Goal: Information Seeking & Learning: Learn about a topic

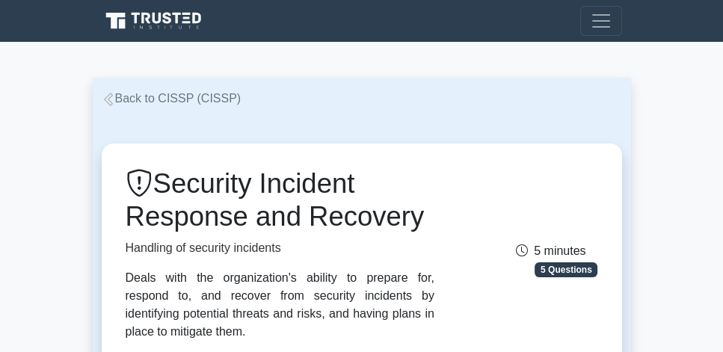
click at [146, 97] on link "Back to CISSP (CISSP)" at bounding box center [172, 98] width 140 height 13
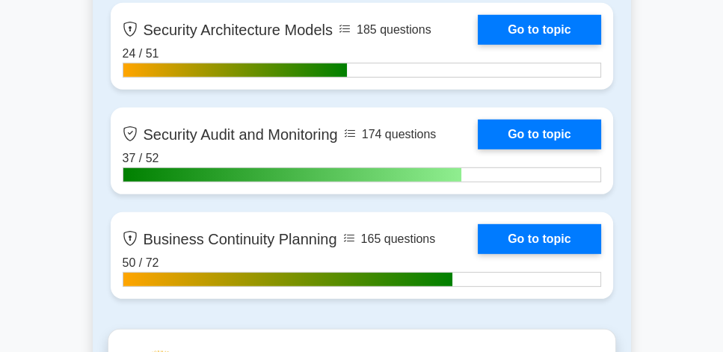
scroll to position [3897, 0]
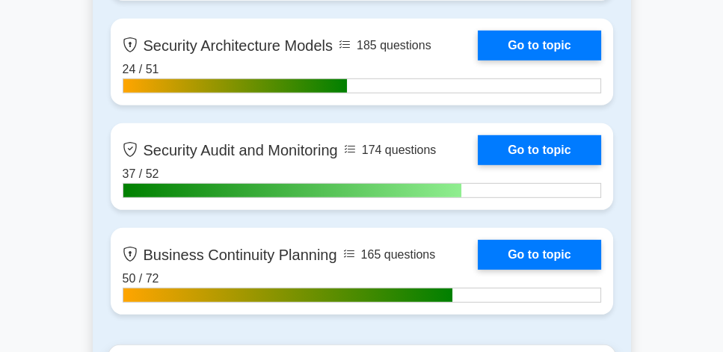
drag, startPoint x: 726, startPoint y: 19, endPoint x: 728, endPoint y: 228, distance: 208.5
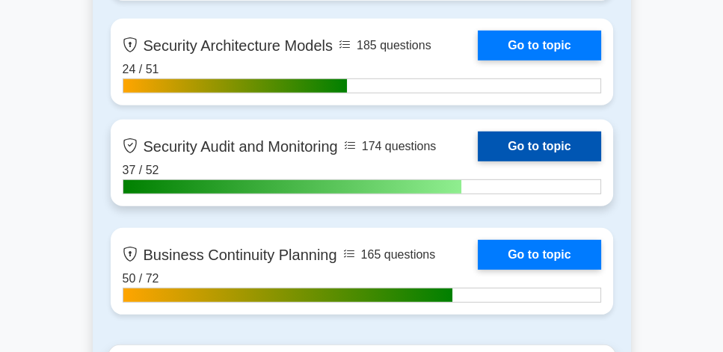
click at [543, 147] on link "Go to topic" at bounding box center [539, 147] width 123 height 30
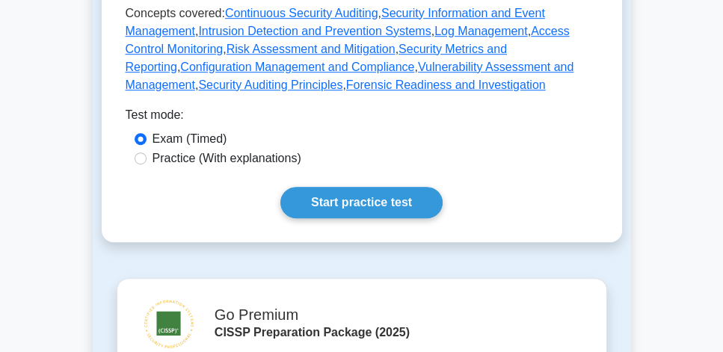
scroll to position [854, 0]
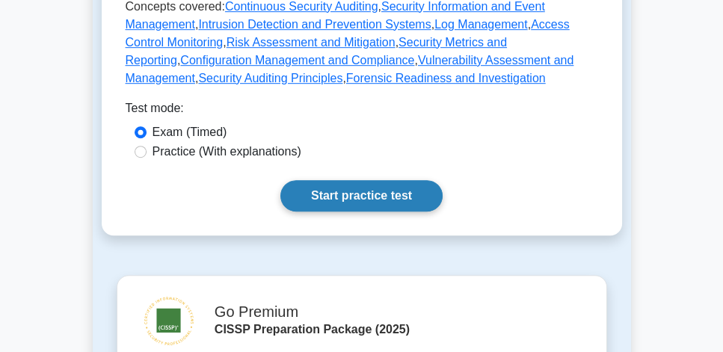
click at [371, 197] on link "Start practice test" at bounding box center [361, 195] width 162 height 31
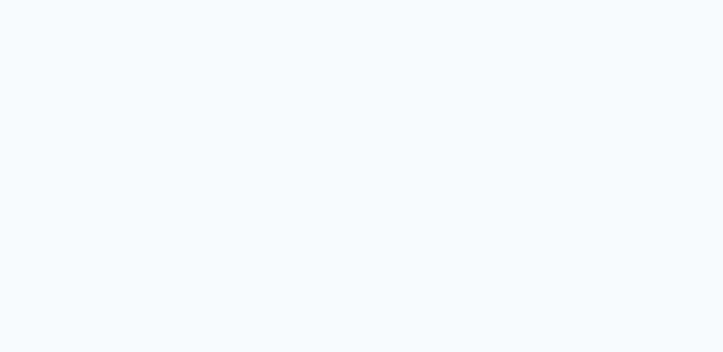
scroll to position [85, 0]
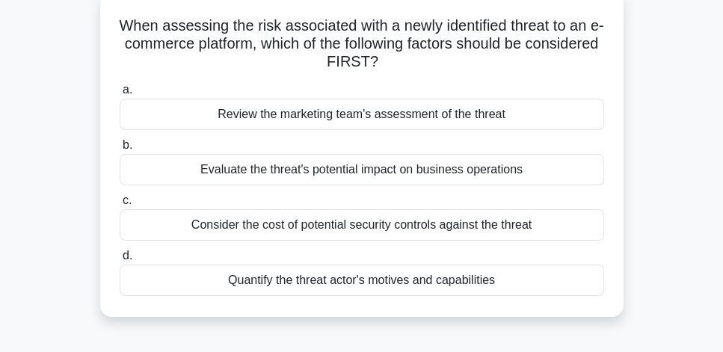
click at [436, 176] on div "Evaluate the threat's potential impact on business operations" at bounding box center [362, 169] width 484 height 31
click at [120, 150] on input "b. Evaluate the threat's potential impact on business operations" at bounding box center [120, 146] width 0 height 10
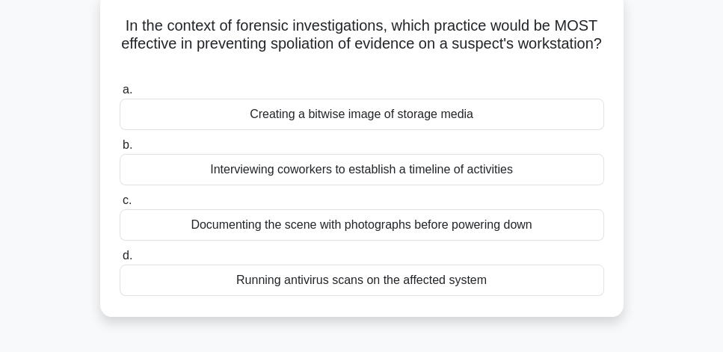
click at [373, 120] on div "Creating a bitwise image of storage media" at bounding box center [362, 114] width 484 height 31
click at [120, 95] on input "a. Creating a bitwise image of storage media" at bounding box center [120, 90] width 0 height 10
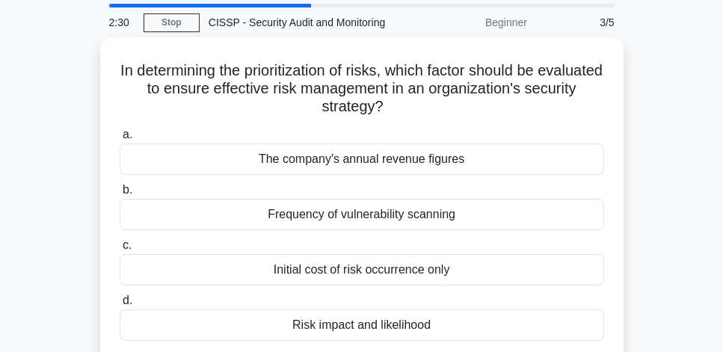
scroll to position [43, 0]
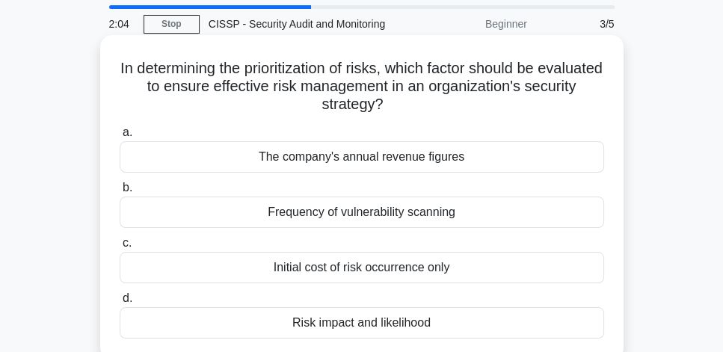
click at [443, 328] on div "Risk impact and likelihood" at bounding box center [362, 322] width 484 height 31
click at [120, 303] on input "d. Risk impact and likelihood" at bounding box center [120, 299] width 0 height 10
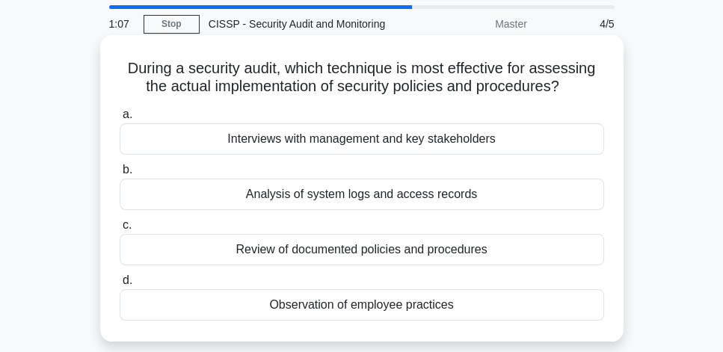
click at [502, 197] on div "Analysis of system logs and access records" at bounding box center [362, 194] width 484 height 31
click at [120, 175] on input "b. Analysis of system logs and access records" at bounding box center [120, 170] width 0 height 10
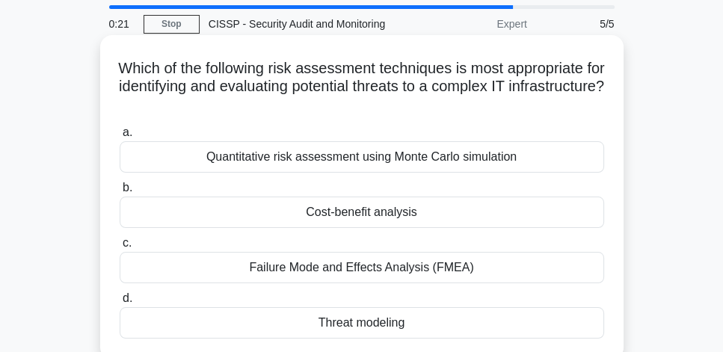
click at [441, 328] on div "Threat modeling" at bounding box center [362, 322] width 484 height 31
click at [120, 303] on input "d. Threat modeling" at bounding box center [120, 299] width 0 height 10
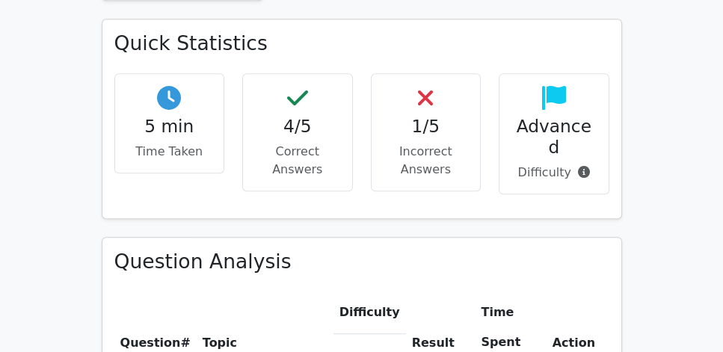
scroll to position [1067, 0]
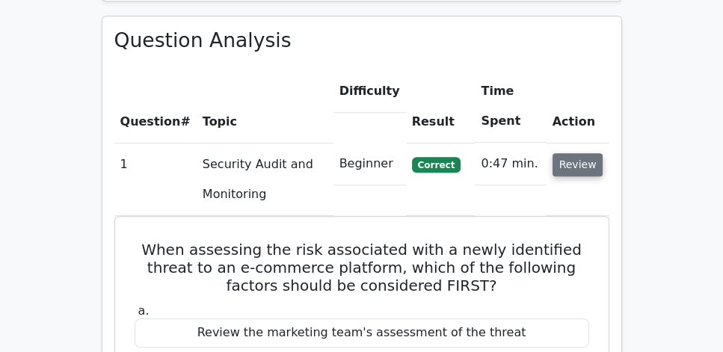
click at [596, 153] on button "Review" at bounding box center [577, 164] width 51 height 23
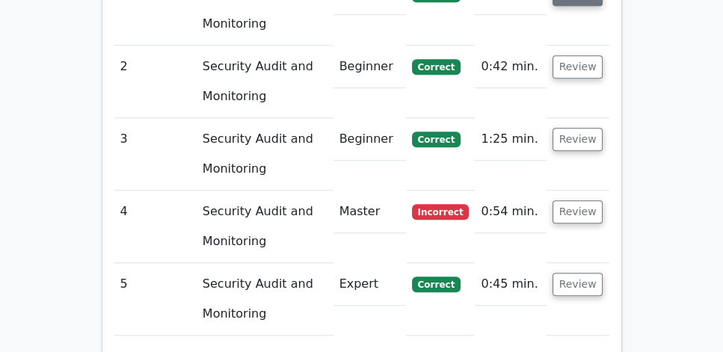
scroll to position [1238, 0]
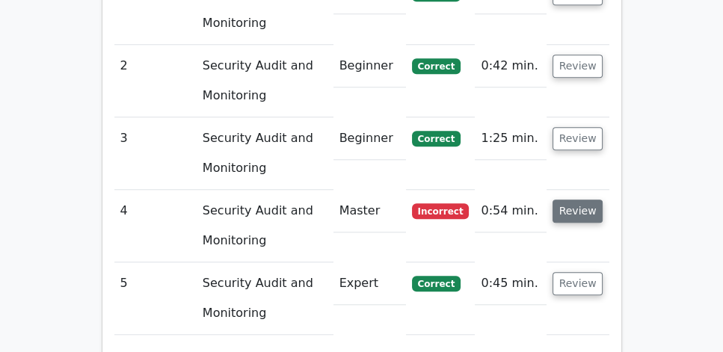
click at [590, 200] on button "Review" at bounding box center [577, 211] width 51 height 23
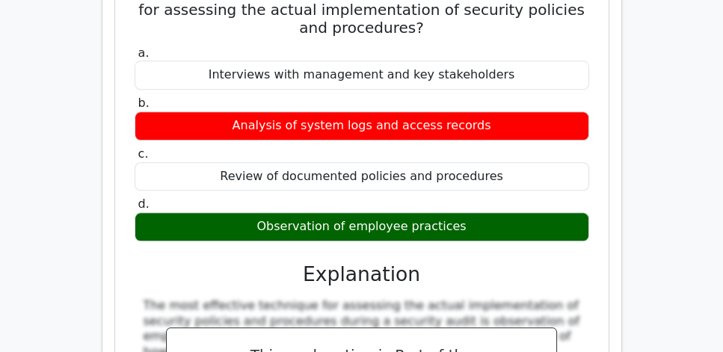
scroll to position [1409, 0]
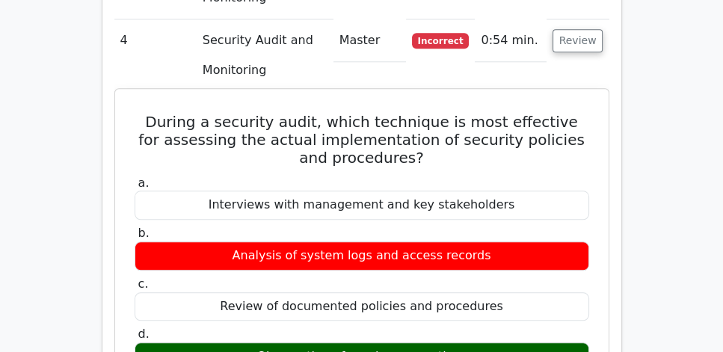
drag, startPoint x: 144, startPoint y: 76, endPoint x: 463, endPoint y: 311, distance: 395.5
copy div "During a security audit, which technique is most effective for assessing the ac…"
click at [215, 113] on h5 "During a security audit, which technique is most effective for assessing the ac…" at bounding box center [361, 140] width 457 height 54
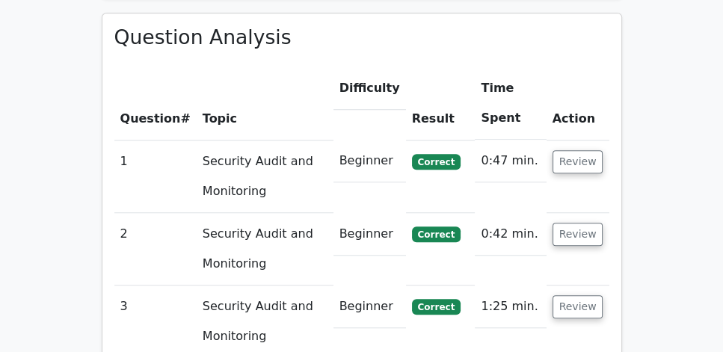
scroll to position [1067, 0]
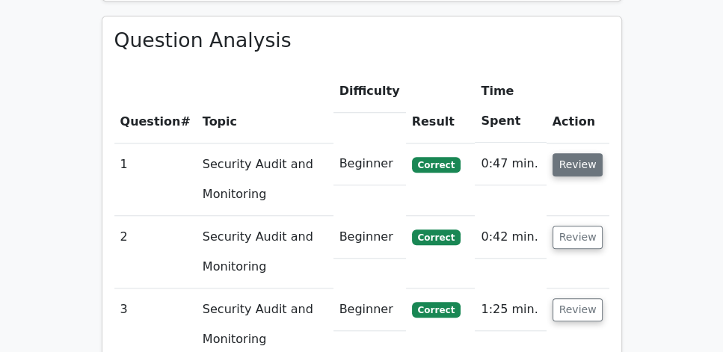
click at [591, 153] on button "Review" at bounding box center [577, 164] width 51 height 23
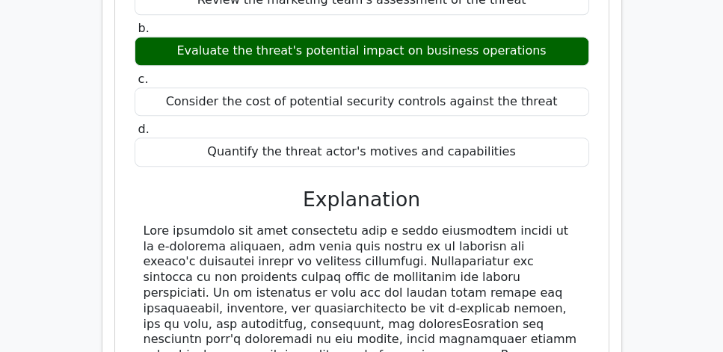
scroll to position [1409, 0]
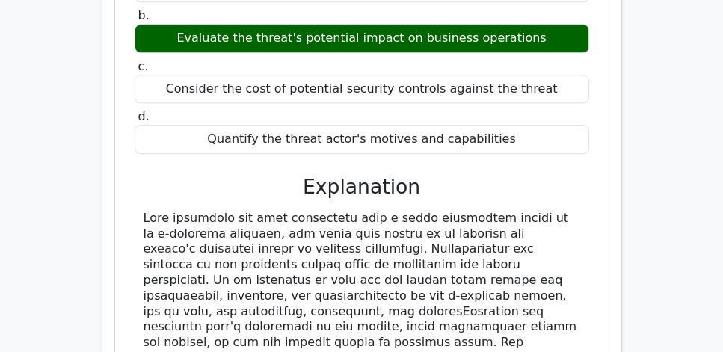
click at [444, 212] on div at bounding box center [362, 358] width 436 height 295
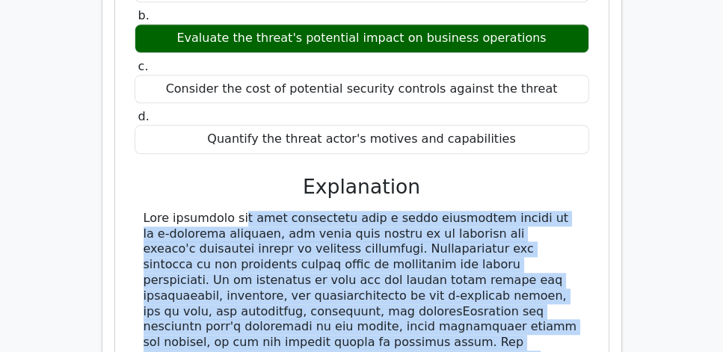
click at [444, 212] on div at bounding box center [362, 358] width 436 height 295
copy div "When assessing the risk associated with a newly identified threat to an e-comme…"
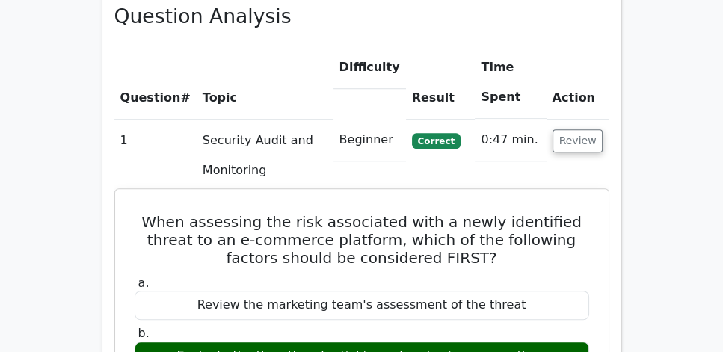
scroll to position [1067, 0]
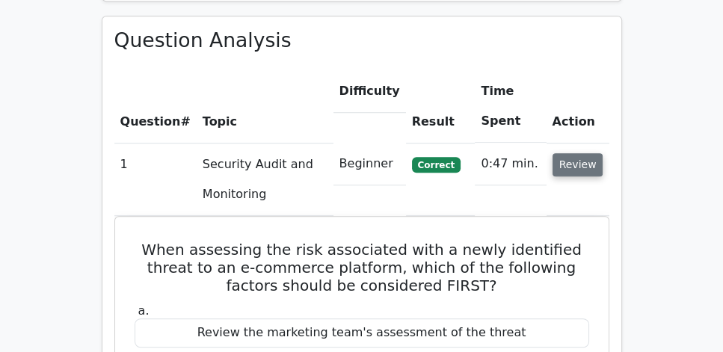
click at [578, 153] on button "Review" at bounding box center [577, 164] width 51 height 23
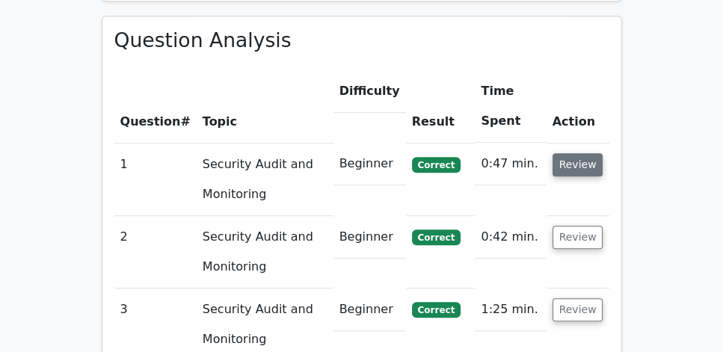
click at [581, 153] on button "Review" at bounding box center [577, 164] width 51 height 23
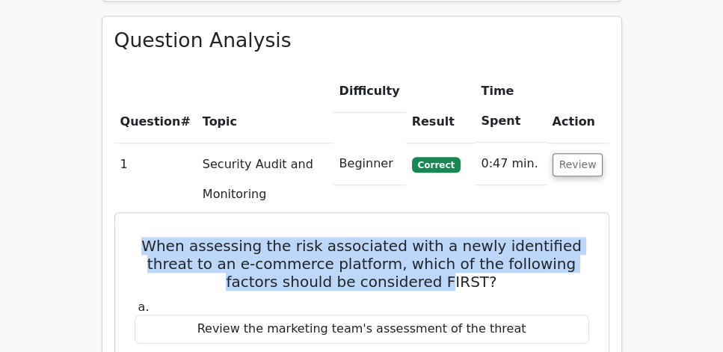
drag, startPoint x: 152, startPoint y: 200, endPoint x: 451, endPoint y: 241, distance: 301.7
click at [451, 241] on h5 "When assessing the risk associated with a newly identified threat to an e-comme…" at bounding box center [361, 264] width 457 height 54
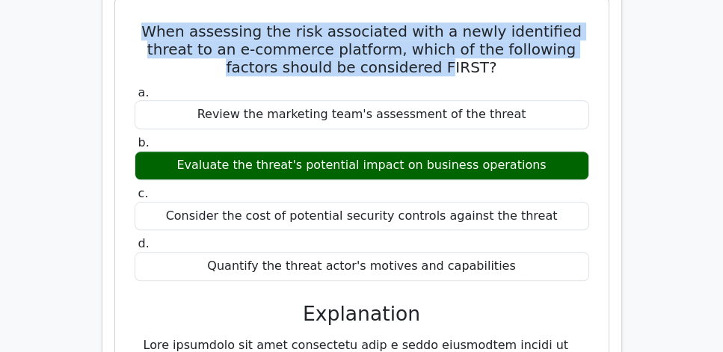
scroll to position [1324, 0]
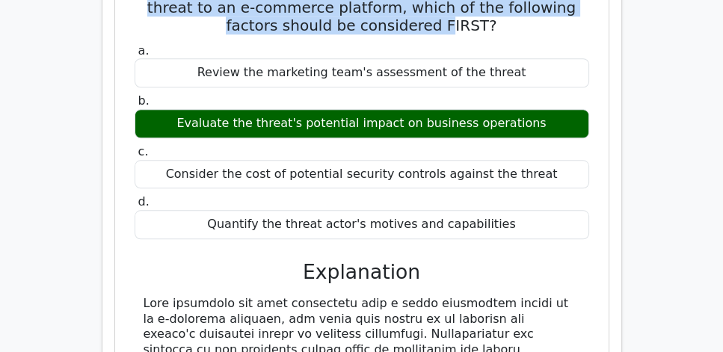
click at [549, 109] on div "Evaluate the threat's potential impact on business operations" at bounding box center [362, 123] width 454 height 29
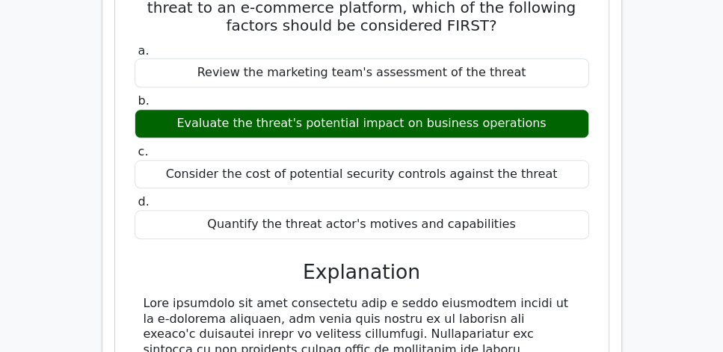
click at [455, 260] on h3 "Explanation" at bounding box center [362, 272] width 436 height 24
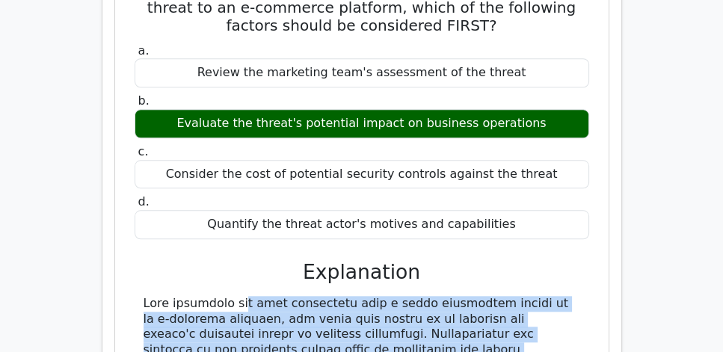
drag, startPoint x: 126, startPoint y: 265, endPoint x: 508, endPoint y: 315, distance: 385.9
click at [508, 315] on div "When assessing the risk associated with a newly identified threat to an e-comme…" at bounding box center [361, 305] width 481 height 684
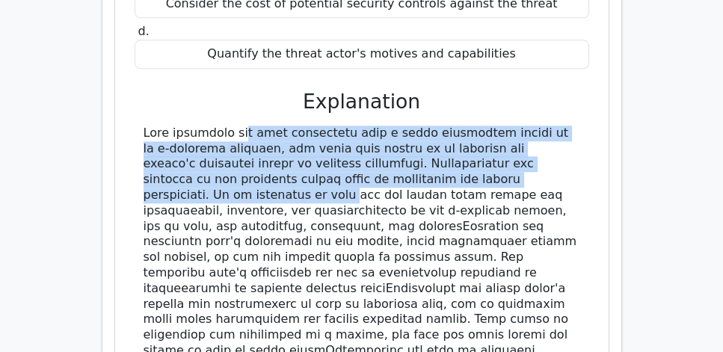
scroll to position [1537, 0]
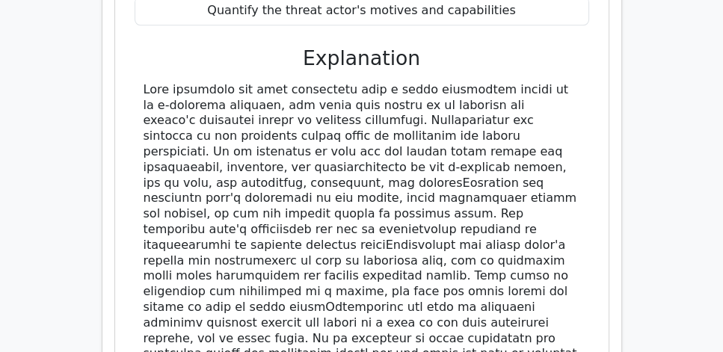
click at [494, 268] on div at bounding box center [362, 229] width 436 height 295
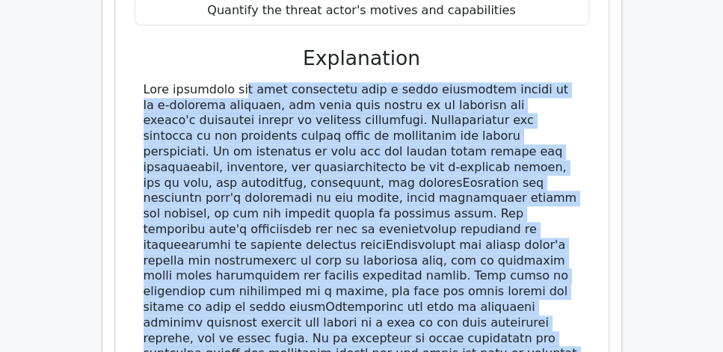
click at [494, 268] on div at bounding box center [362, 229] width 436 height 295
copy div "When assessing the risk associated with a newly identified threat to an e-comme…"
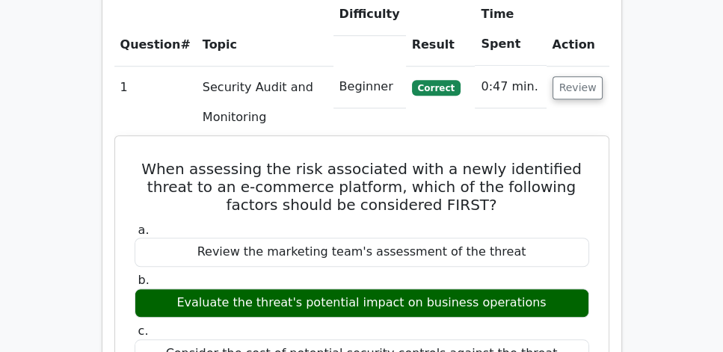
scroll to position [1110, 0]
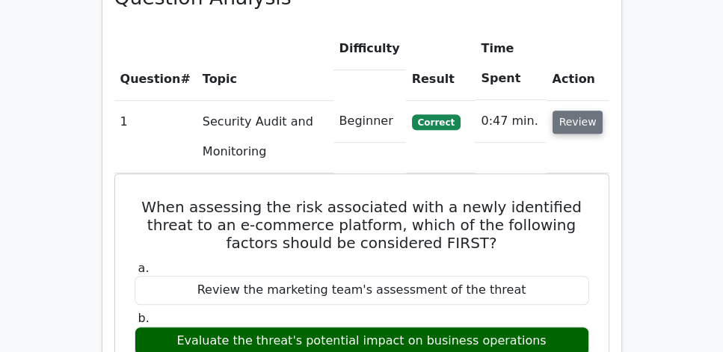
click at [580, 111] on button "Review" at bounding box center [577, 122] width 51 height 23
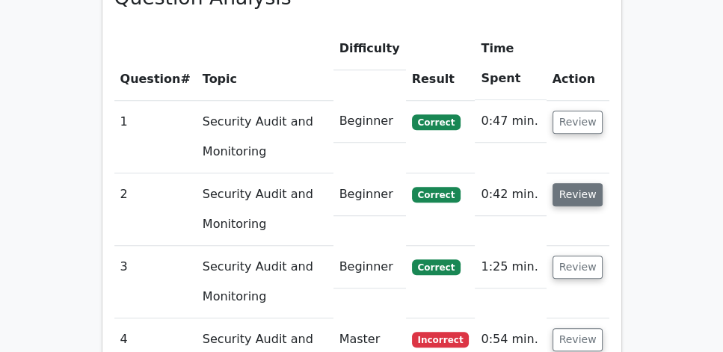
click at [576, 183] on button "Review" at bounding box center [577, 194] width 51 height 23
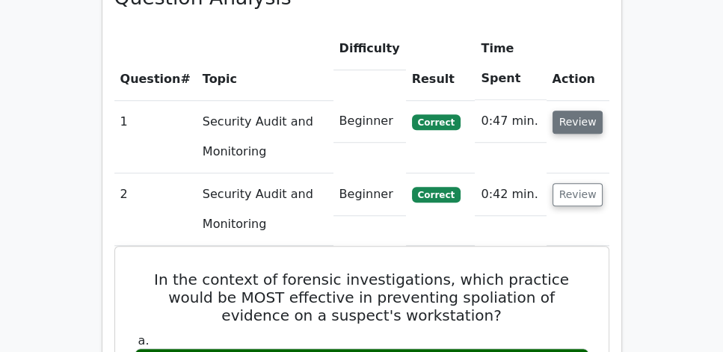
click at [574, 111] on button "Review" at bounding box center [577, 122] width 51 height 23
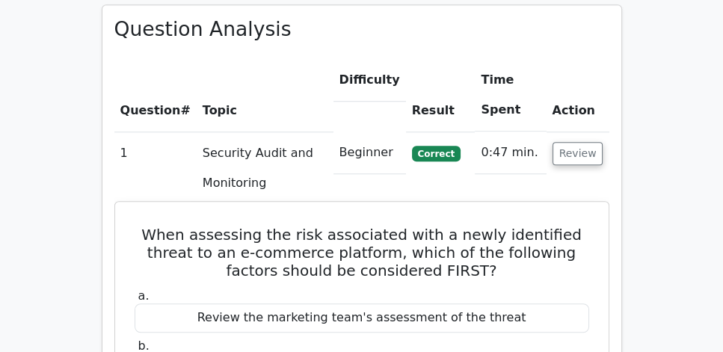
scroll to position [1067, 0]
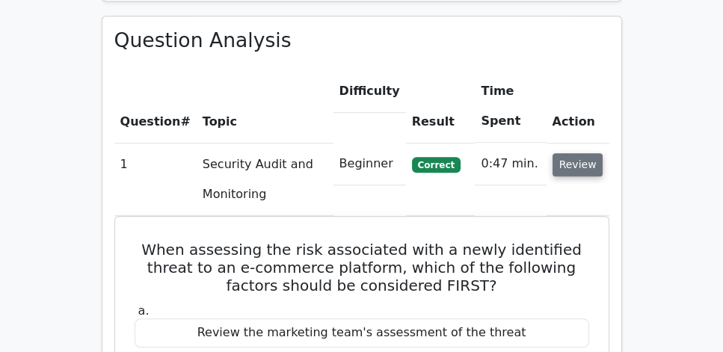
click at [593, 153] on button "Review" at bounding box center [577, 164] width 51 height 23
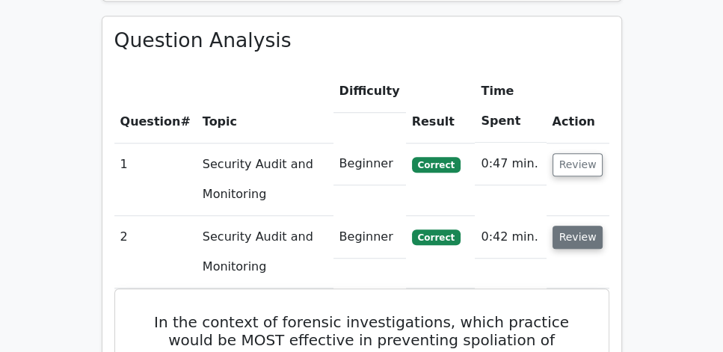
click at [579, 226] on button "Review" at bounding box center [577, 237] width 51 height 23
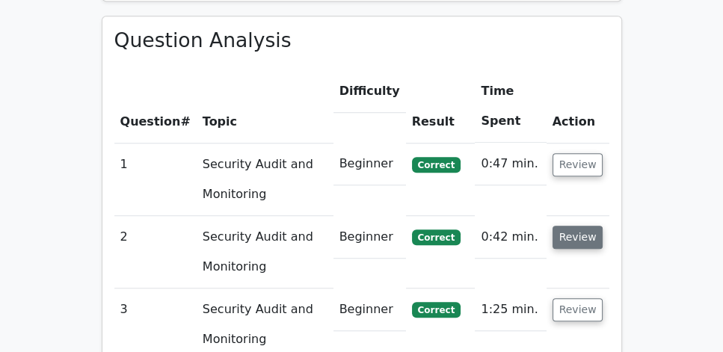
click at [581, 226] on button "Review" at bounding box center [577, 237] width 51 height 23
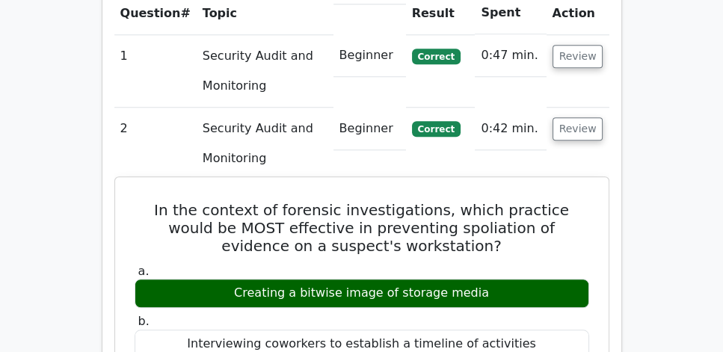
scroll to position [1196, 0]
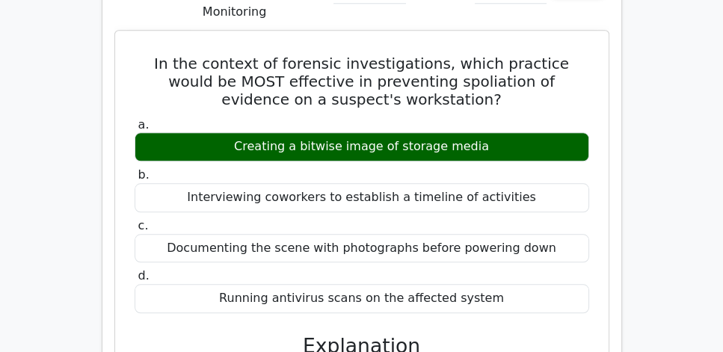
scroll to position [1281, 0]
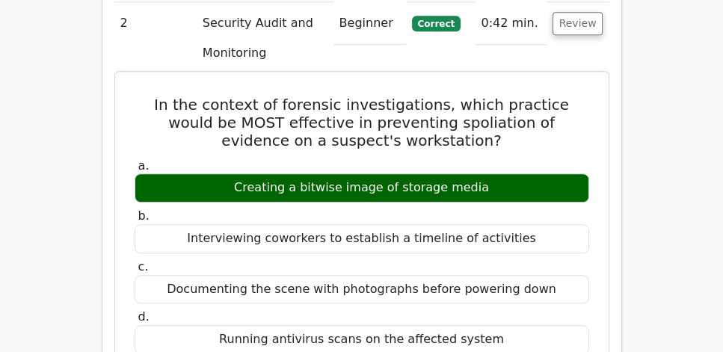
drag, startPoint x: 125, startPoint y: 63, endPoint x: 501, endPoint y: 149, distance: 385.6
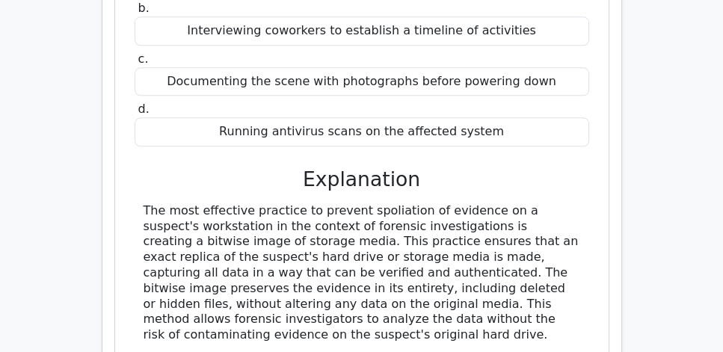
scroll to position [1537, 0]
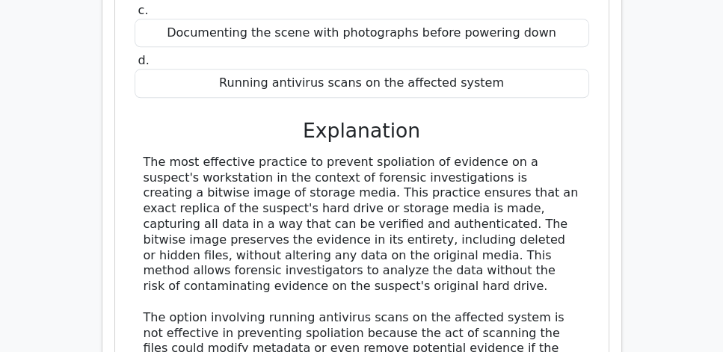
click at [355, 242] on div "The most effective practice to prevent spoliation of evidence on a suspect's wo…" at bounding box center [362, 318] width 436 height 327
copy div "In the context of forensic investigations, which practice would be MOST effecti…"
